Goal: Task Accomplishment & Management: Manage account settings

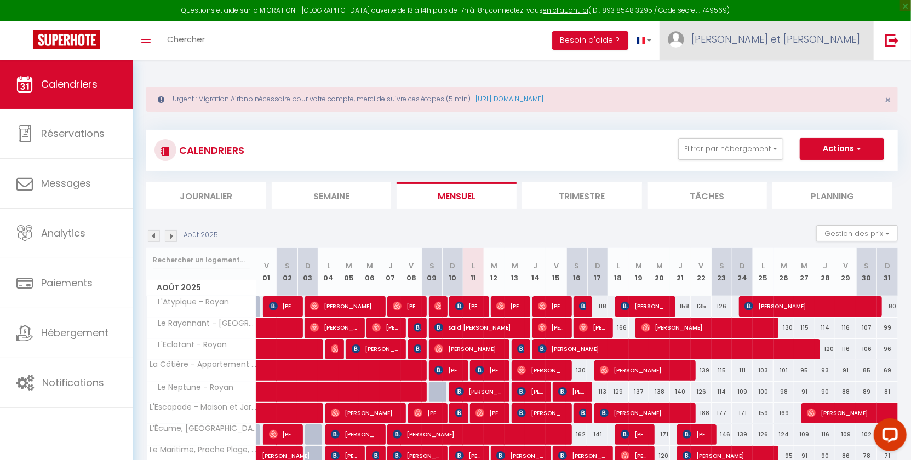
click at [827, 53] on link "[PERSON_NAME] et [PERSON_NAME]" at bounding box center [766, 40] width 214 height 38
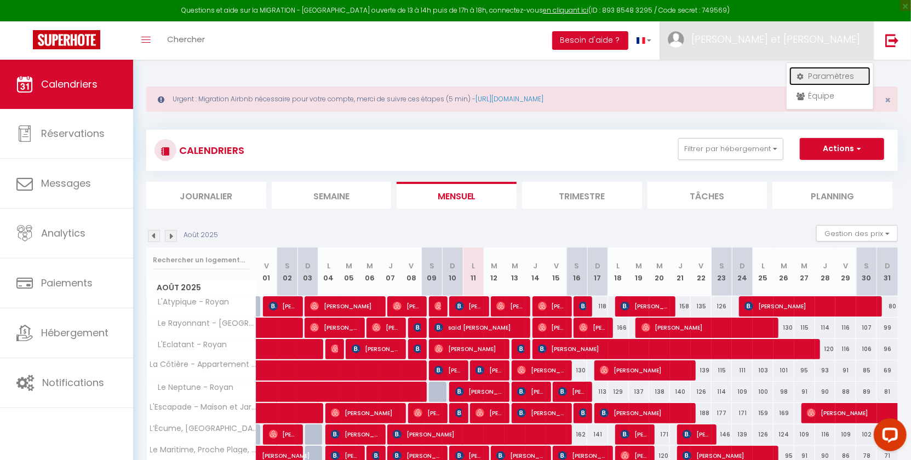
click at [810, 79] on link "Paramètres" at bounding box center [829, 76] width 81 height 19
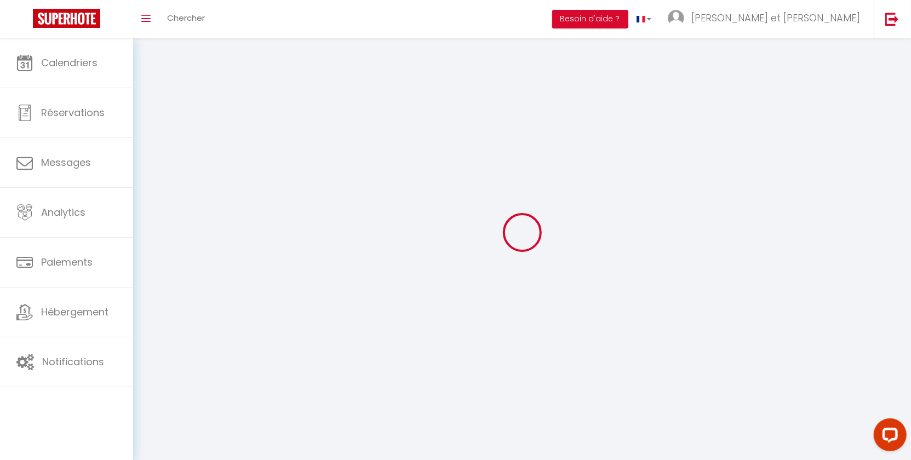
type input "oHPmrFQXf1jxj1avYVZ8e8JXX"
type input "XY5O2zLcjIWEk9mZwyH3nXhEE"
type input "[URL][DOMAIN_NAME]"
select select "fr"
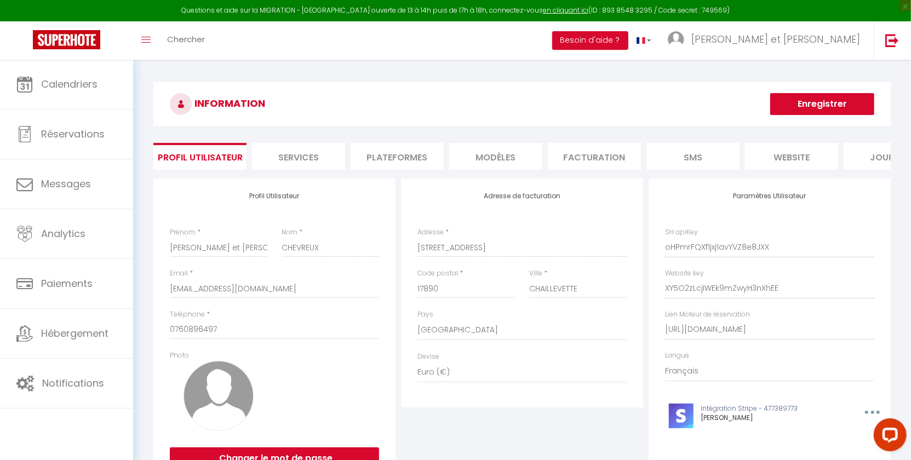
click at [422, 154] on li "Plateformes" at bounding box center [397, 156] width 93 height 27
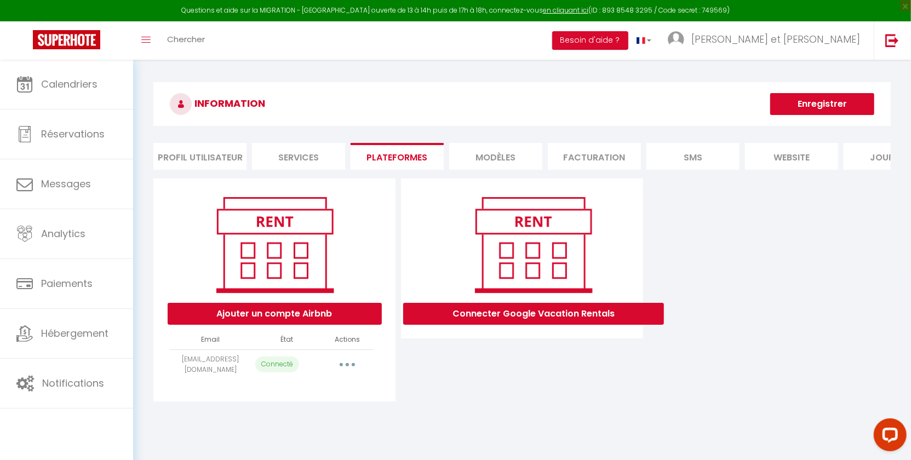
click at [316, 309] on div "Ajouter un compte Airbnb" at bounding box center [275, 310] width 214 height 27
click at [313, 325] on button "Ajouter un compte Airbnb" at bounding box center [275, 314] width 214 height 22
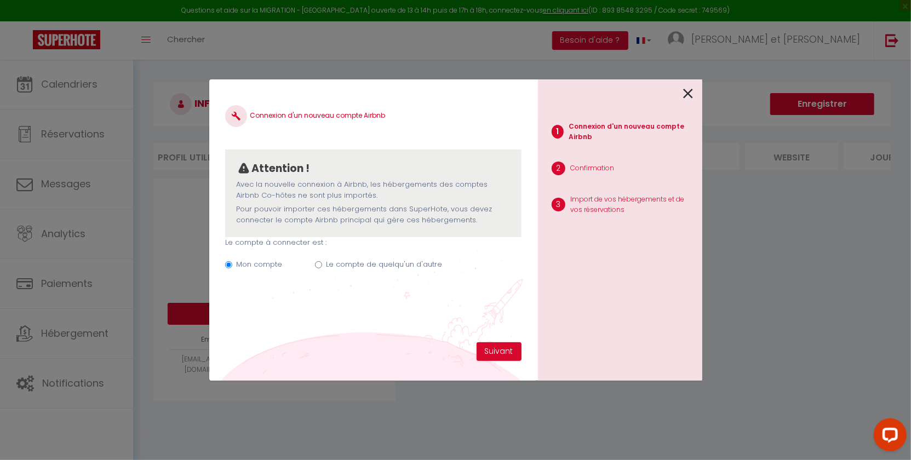
click at [670, 107] on ul "1 Connexion d'un nouveau compte Airbnb 2 Confirmation 3 Import de vos hébergeme…" at bounding box center [620, 166] width 164 height 123
click at [684, 101] on icon at bounding box center [689, 93] width 10 height 16
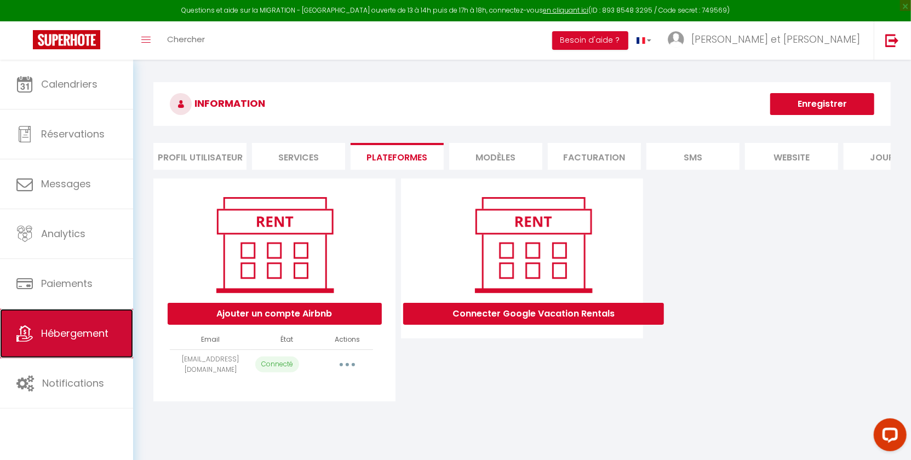
click at [90, 318] on link "Hébergement" at bounding box center [66, 333] width 133 height 49
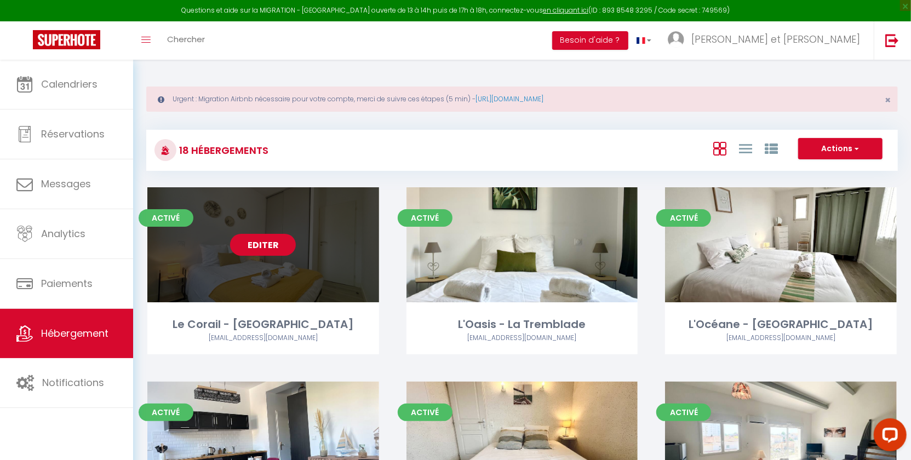
click at [263, 248] on link "Editer" at bounding box center [263, 245] width 66 height 22
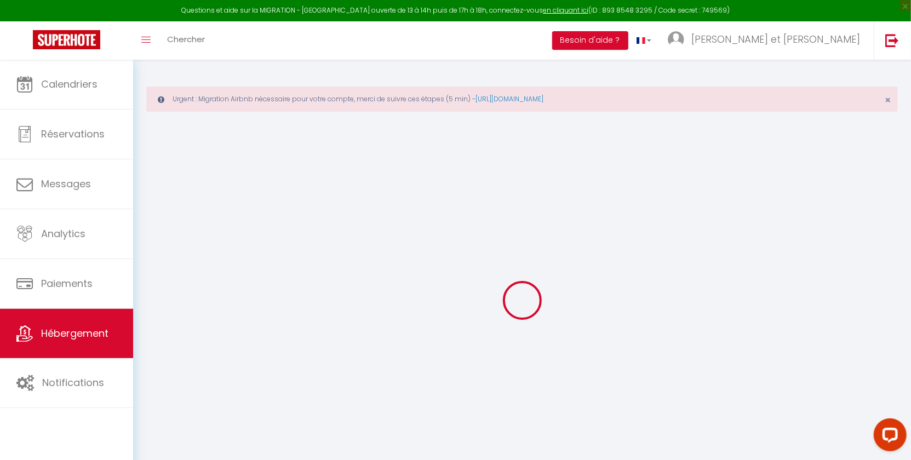
select select
checkbox input "true"
checkbox input "false"
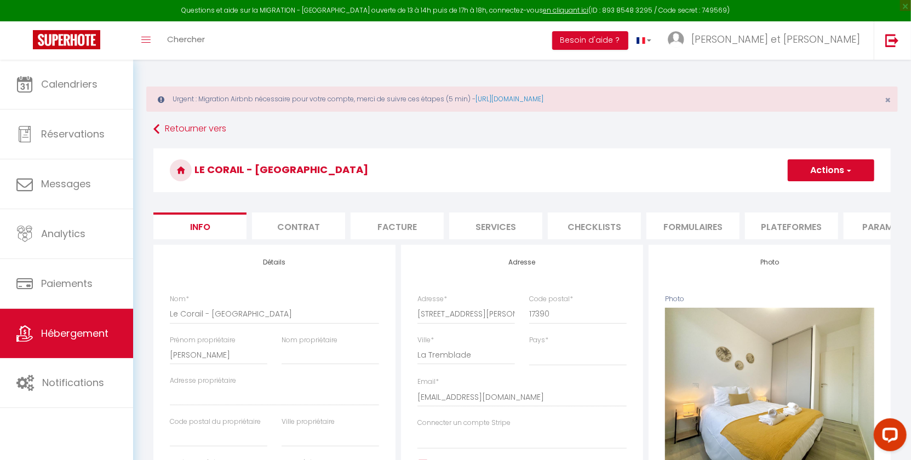
click at [782, 222] on li "Plateformes" at bounding box center [791, 226] width 93 height 27
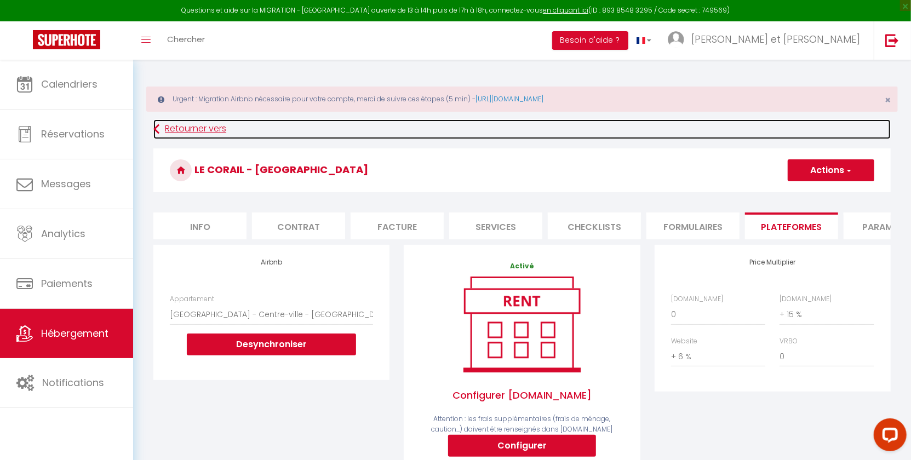
click at [178, 128] on link "Retourner vers" at bounding box center [521, 129] width 737 height 20
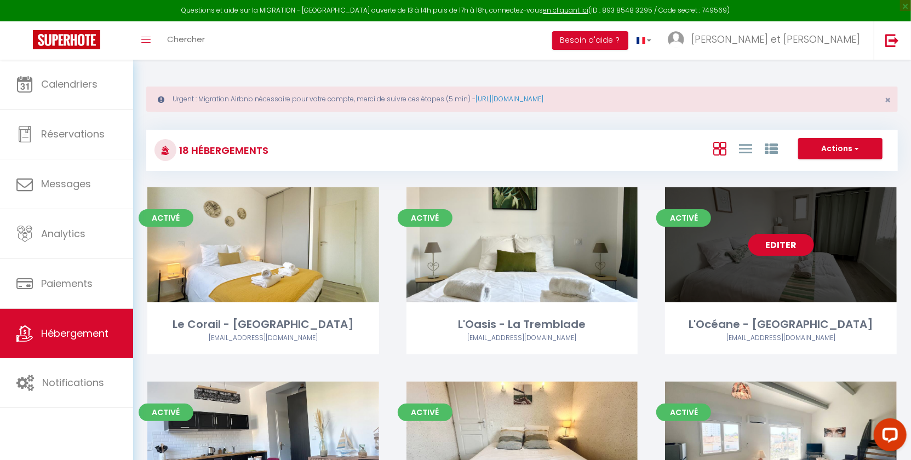
click at [804, 237] on link "Editer" at bounding box center [781, 245] width 66 height 22
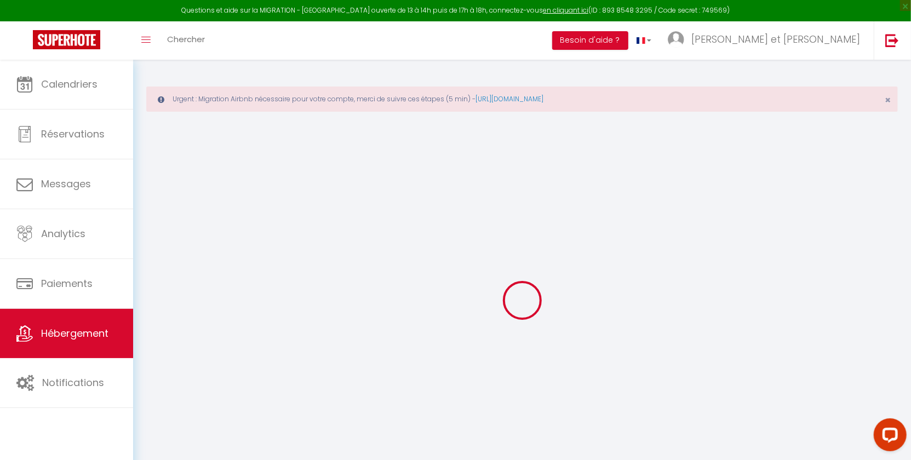
select select "+ 15 %"
select select "+ 6 %"
select select
checkbox input "true"
checkbox input "false"
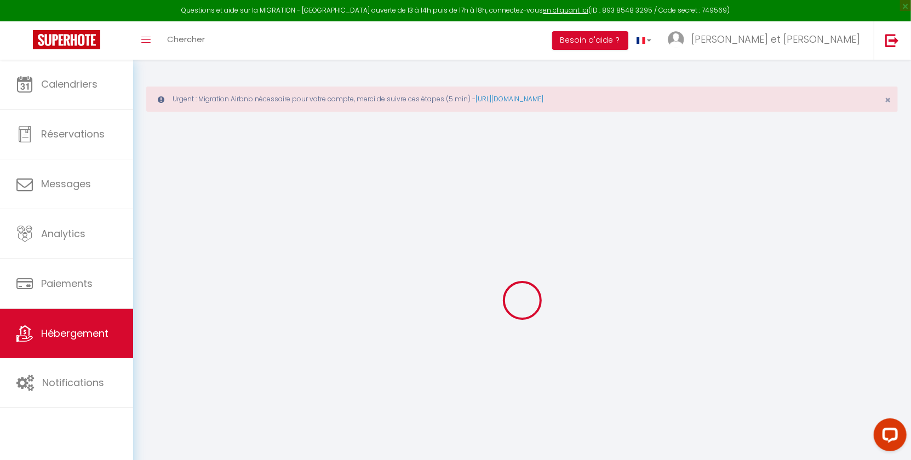
checkbox input "false"
select select "4463-1269662672064531198"
select select
checkbox input "true"
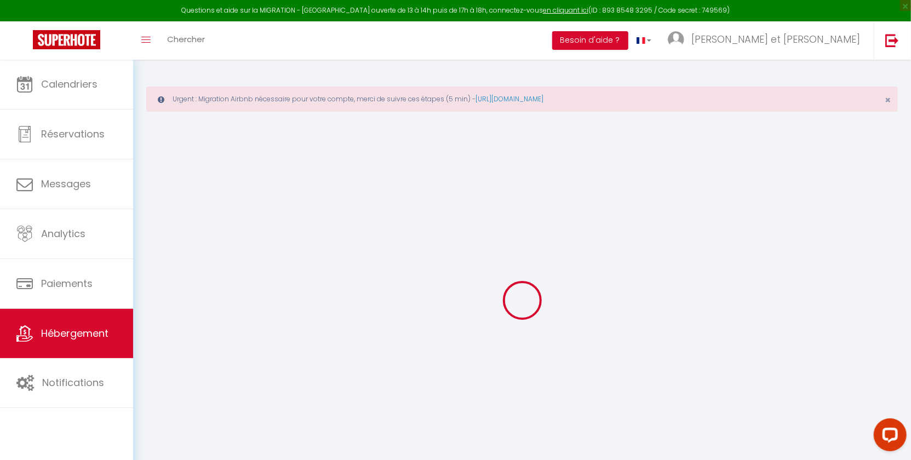
checkbox input "false"
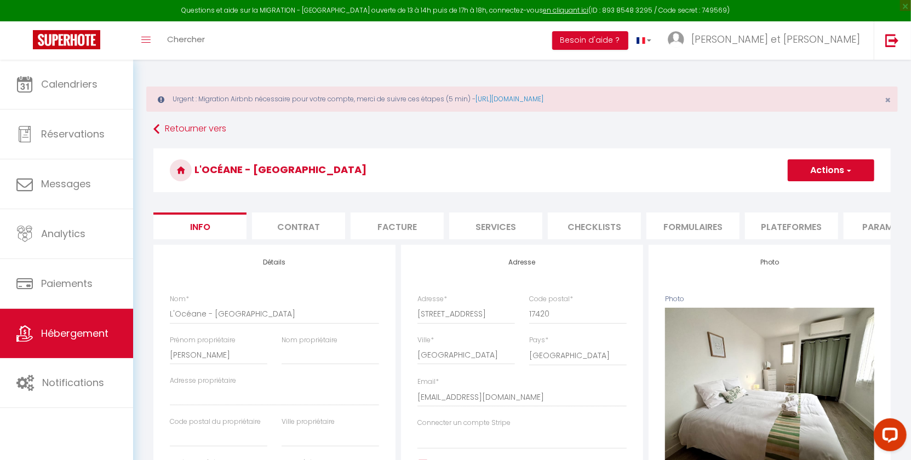
click at [789, 226] on li "Plateformes" at bounding box center [791, 226] width 93 height 27
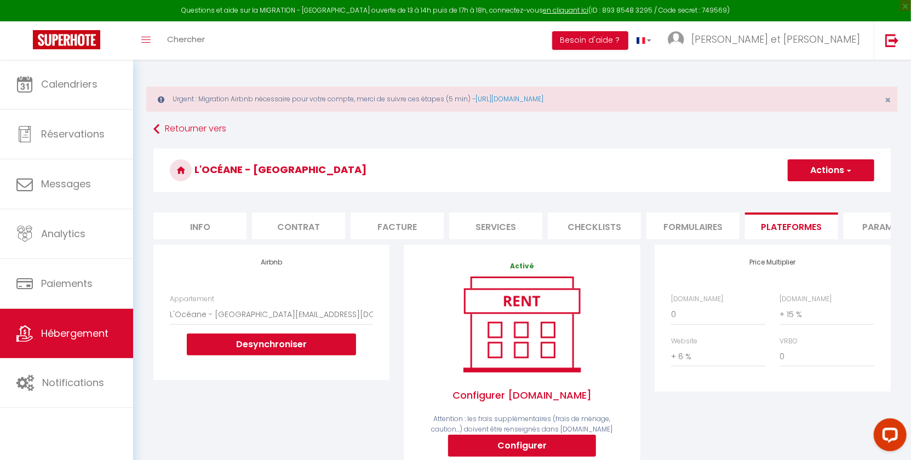
scroll to position [232, 0]
